Goal: Find specific page/section: Find specific page/section

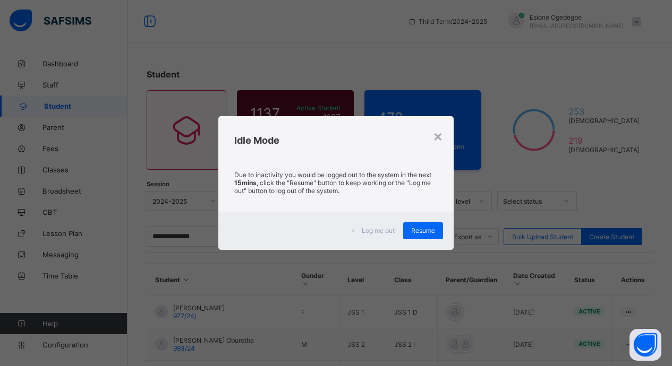
scroll to position [100, 0]
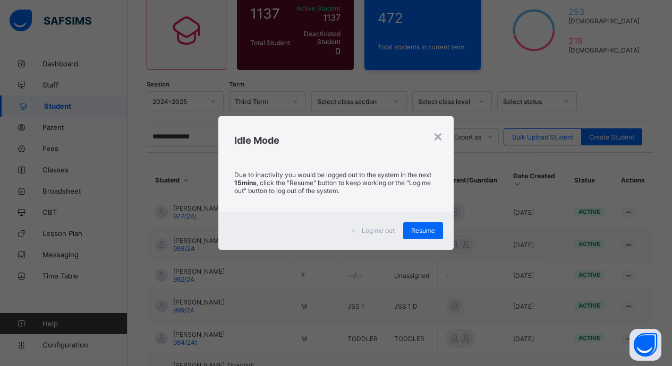
click at [411, 227] on div "Resume" at bounding box center [423, 230] width 40 height 17
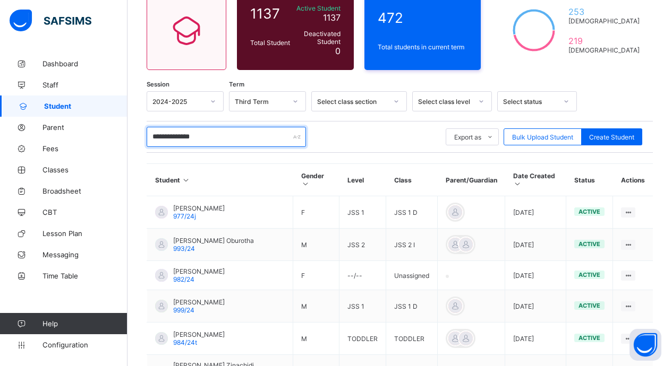
drag, startPoint x: 216, startPoint y: 135, endPoint x: 128, endPoint y: 132, distance: 88.2
click at [128, 132] on div "**********" at bounding box center [399, 220] width 544 height 535
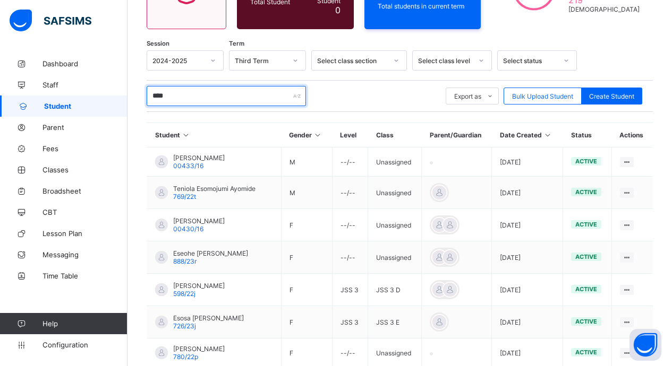
scroll to position [104, 0]
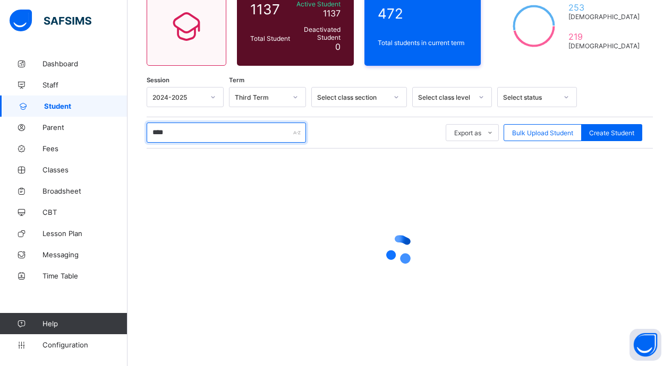
type input "*****"
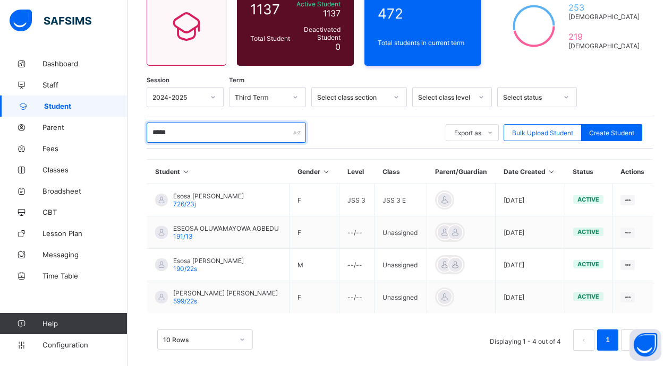
scroll to position [115, 0]
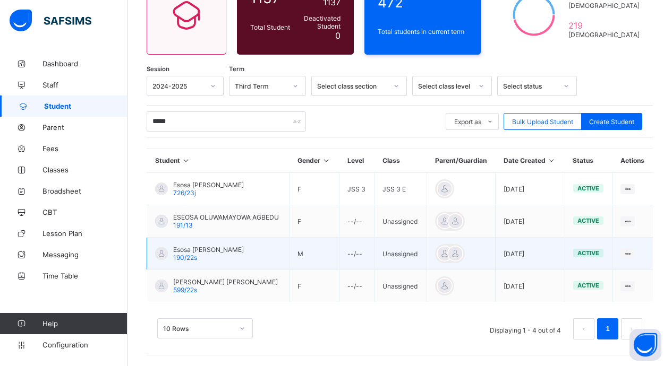
click at [226, 261] on div "Esosa [PERSON_NAME]-Amazi 190/22s" at bounding box center [208, 254] width 71 height 16
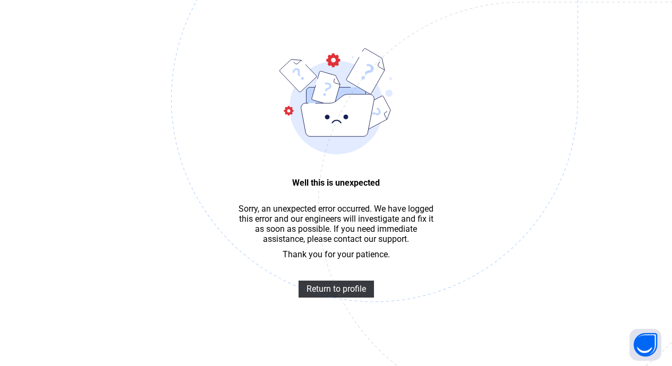
scroll to position [32, 0]
click at [354, 294] on span "Return to profile" at bounding box center [335, 289] width 59 height 10
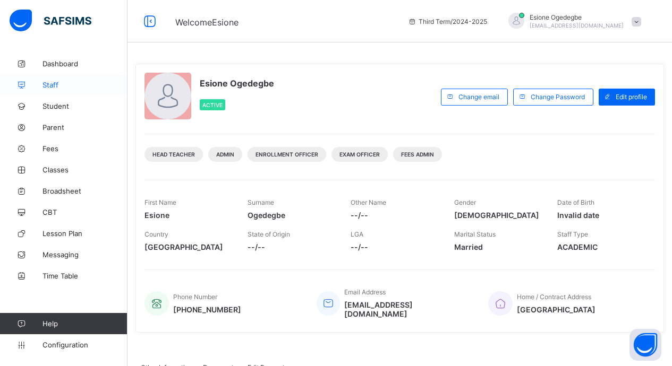
click at [70, 85] on span "Staff" at bounding box center [84, 85] width 85 height 8
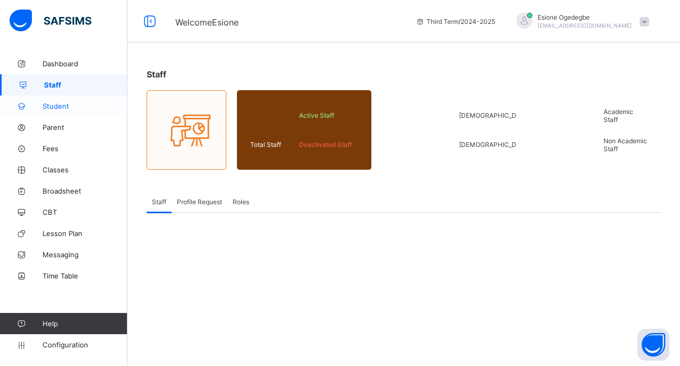
click at [66, 107] on span "Student" at bounding box center [84, 106] width 85 height 8
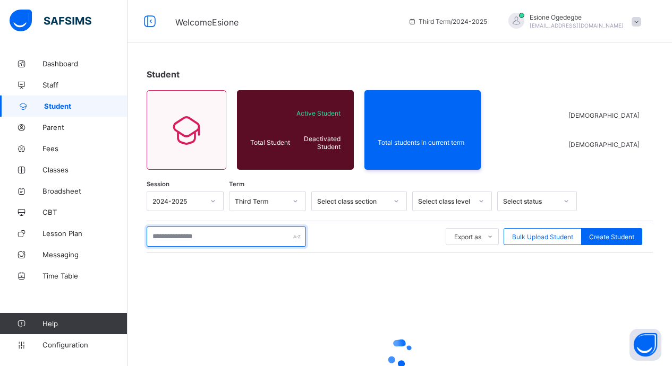
click at [197, 237] on input "text" at bounding box center [226, 237] width 159 height 20
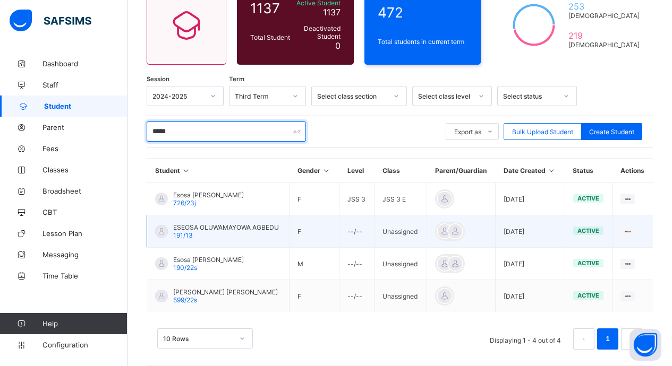
scroll to position [106, 0]
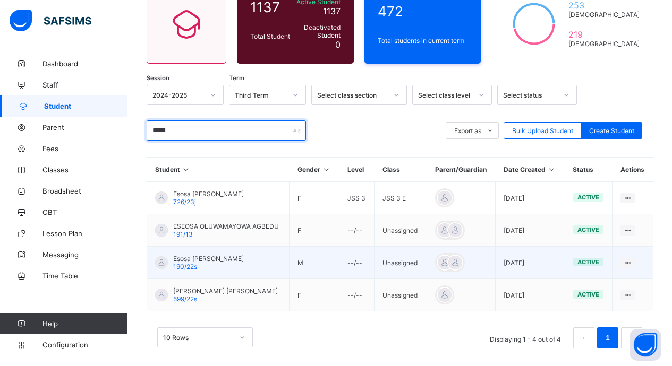
type input "*****"
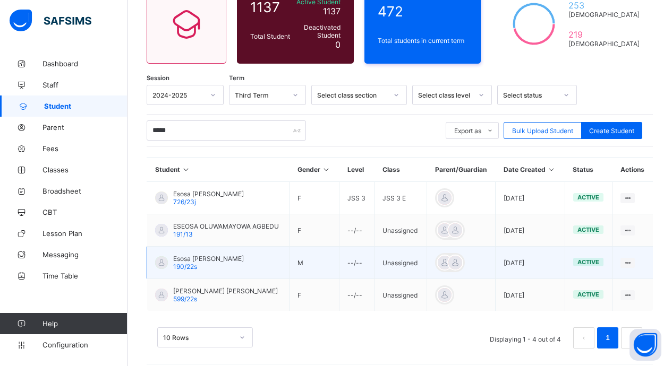
click at [227, 252] on td "Esosa [PERSON_NAME]-Amazi 190/22s" at bounding box center [218, 263] width 142 height 32
click at [202, 257] on span "Esosa [PERSON_NAME]" at bounding box center [208, 259] width 71 height 8
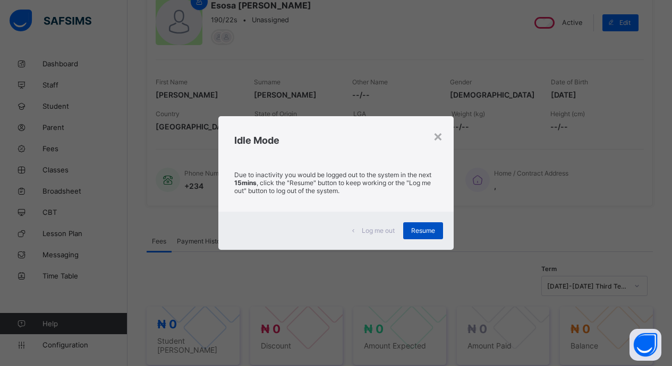
click at [408, 228] on div "Resume" at bounding box center [423, 230] width 40 height 17
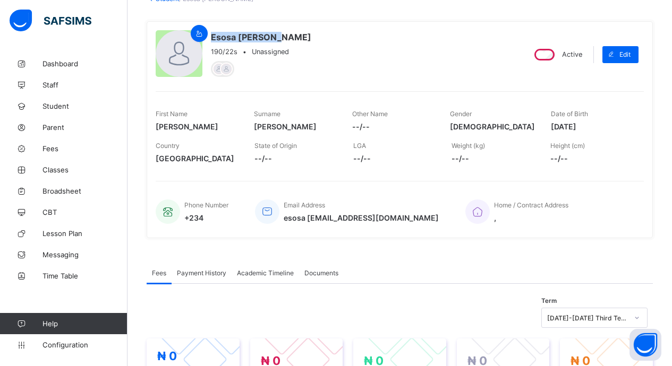
scroll to position [74, 0]
drag, startPoint x: 212, startPoint y: 5, endPoint x: 328, endPoint y: 38, distance: 120.2
click at [328, 38] on div "Esosa Joel Ferguson-Amazi 190/22s • Unassigned" at bounding box center [336, 55] width 360 height 48
drag, startPoint x: 328, startPoint y: 38, endPoint x: 321, endPoint y: 36, distance: 7.2
copy span "Esosa [PERSON_NAME]"
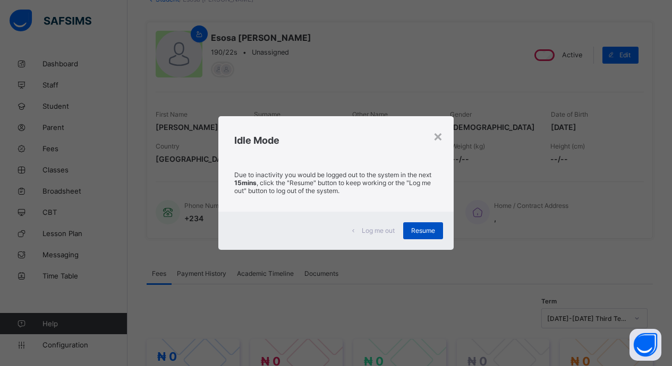
click at [412, 232] on div "Resume" at bounding box center [423, 230] width 40 height 17
